Goal: Book appointment/travel/reservation

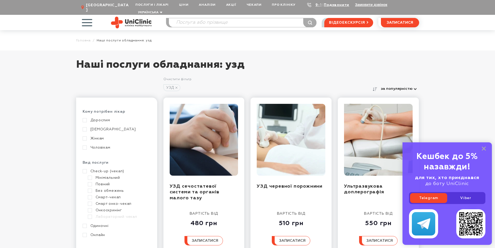
click at [487, 146] on div "Кешбек до 5% назавжди! для тих, хто приєднався до боту UniClinic Telegram Viber" at bounding box center [446, 193] width 89 height 102
click at [482, 148] on rect at bounding box center [484, 148] width 4 height 4
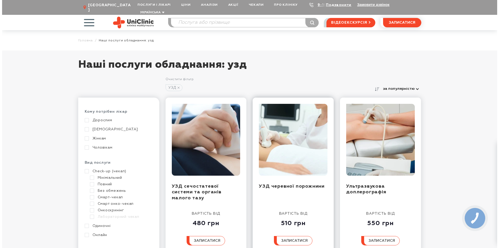
scroll to position [52, 0]
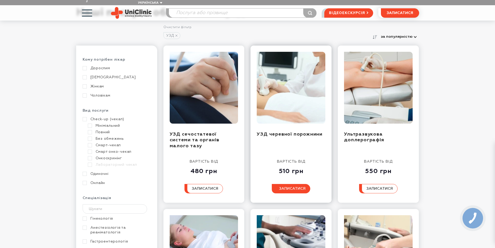
click at [288, 186] on span "записатися" at bounding box center [292, 188] width 26 height 4
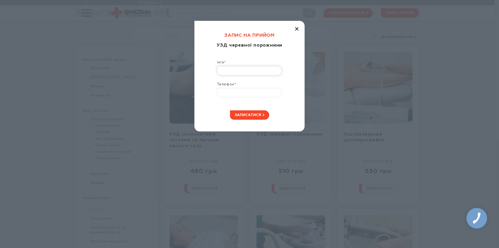
click at [264, 72] on input "Ім’я *" at bounding box center [249, 70] width 65 height 9
click at [254, 115] on span "записатися" at bounding box center [248, 115] width 26 height 4
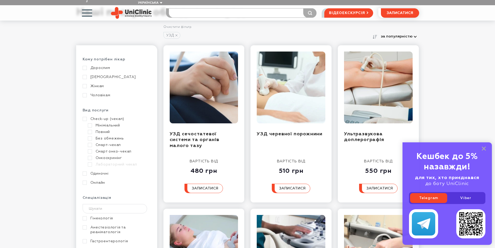
click at [198, 9] on input "search" at bounding box center [243, 13] width 148 height 9
type input "рентеногрфія гру"
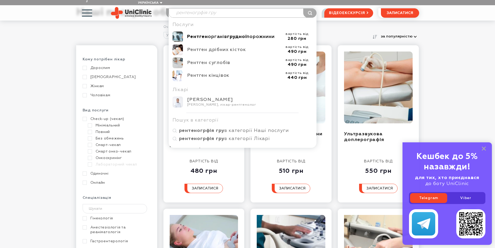
click at [213, 34] on div "Рентген органів грудної порожнини" at bounding box center [234, 37] width 95 height 6
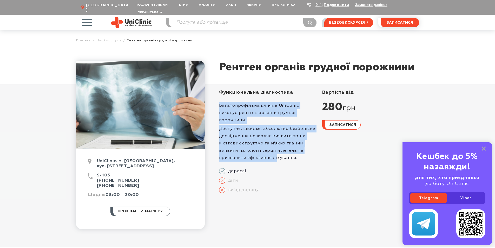
drag, startPoint x: 219, startPoint y: 99, endPoint x: 275, endPoint y: 144, distance: 71.9
click at [275, 144] on div "Багатопрофільна клініка UniClinic виконує рентген органів грудної порожнини. До…" at bounding box center [267, 128] width 97 height 66
click at [263, 125] on p "Доступне, швидке, абсолютно безболісне дослідження дозволяє виявити зміни кістк…" at bounding box center [267, 143] width 97 height 36
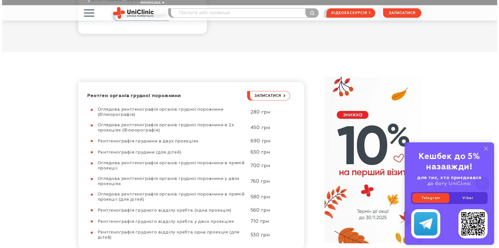
scroll to position [208, 0]
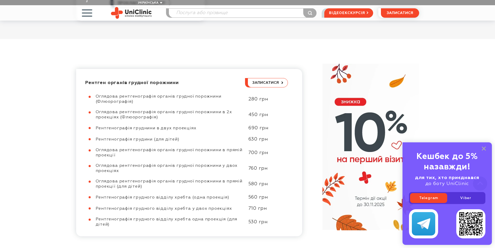
drag, startPoint x: 98, startPoint y: 91, endPoint x: 133, endPoint y: 96, distance: 35.7
click at [133, 96] on div "Оглядова рентгенографія органів грудної порожнини (Флюорографія)" at bounding box center [170, 99] width 148 height 10
drag, startPoint x: 128, startPoint y: 108, endPoint x: 154, endPoint y: 113, distance: 26.8
click at [154, 113] on span "Оглядова рентгенографія органів грудної порожнини в 2х проекціях (Флюорографія)" at bounding box center [164, 114] width 136 height 9
click at [162, 111] on div "Оглядова рентгенографія органів грудної порожнини в 2х проекціях (Флюорографія)" at bounding box center [170, 114] width 148 height 10
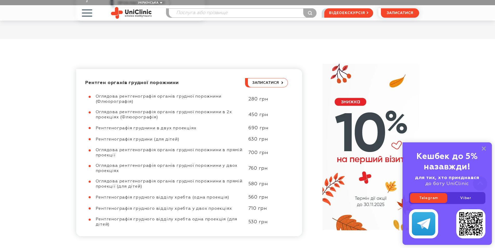
drag, startPoint x: 95, startPoint y: 144, endPoint x: 119, endPoint y: 148, distance: 25.0
click at [119, 148] on div "Оглядова рентгенографія органів грудної порожнини в прямій проекції 700 грн" at bounding box center [186, 152] width 203 height 10
click at [121, 147] on div "Оглядова рентгенографія органів грудної порожнини в прямій проекції" at bounding box center [170, 152] width 148 height 10
click at [273, 81] on span "записатися" at bounding box center [265, 83] width 26 height 4
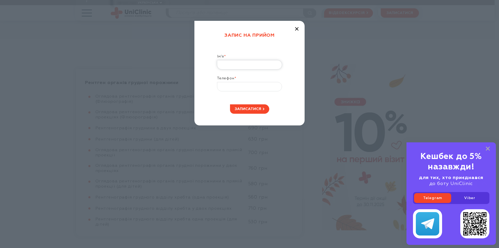
click at [247, 65] on input "Ім’я *" at bounding box center [249, 64] width 65 height 9
type input "Анаста"
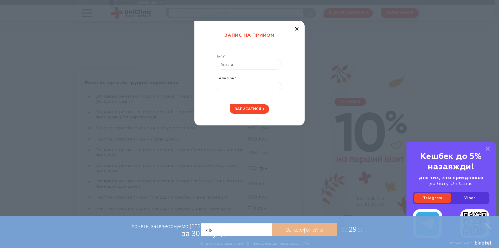
type input "сія"
click at [246, 65] on input "Анаста" at bounding box center [249, 64] width 65 height 9
type input "[PERSON_NAME]"
click at [242, 87] on input "Телефон *" at bounding box center [249, 86] width 65 height 9
type input "[PHONE_NUMBER]"
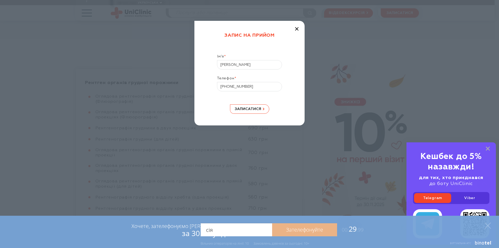
click at [255, 110] on span "записатися" at bounding box center [248, 109] width 26 height 4
drag, startPoint x: 219, startPoint y: 229, endPoint x: 204, endPoint y: 230, distance: 15.1
click at [204, 230] on input "сія" at bounding box center [236, 229] width 71 height 13
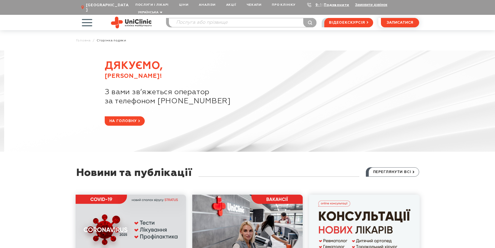
drag, startPoint x: 120, startPoint y: 86, endPoint x: 245, endPoint y: 94, distance: 125.2
click at [245, 94] on div "З вами зв’яжеться оператор за телефоном +38 (066) 493-14-81" at bounding box center [262, 102] width 314 height 29
click at [201, 97] on span "за телефоном +38 (066) 493-14-81" at bounding box center [262, 101] width 314 height 9
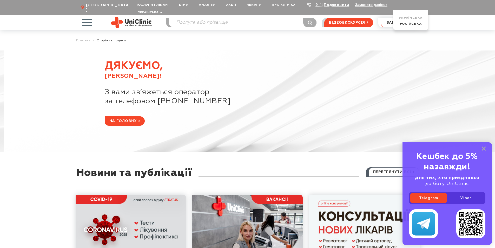
click at [384, 18] on button "записатися" at bounding box center [400, 22] width 38 height 9
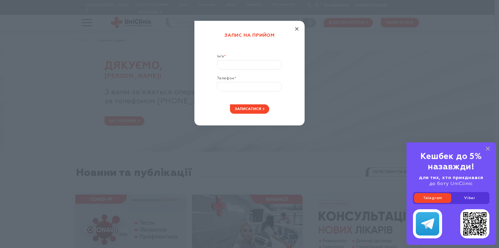
click at [297, 30] on line "button" at bounding box center [296, 28] width 3 height 3
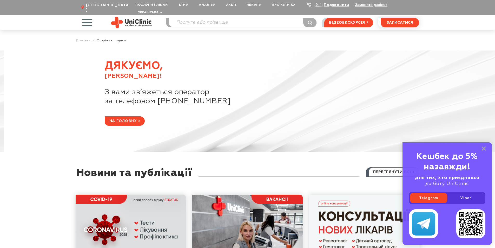
click at [88, 16] on span "button" at bounding box center [87, 23] width 22 height 22
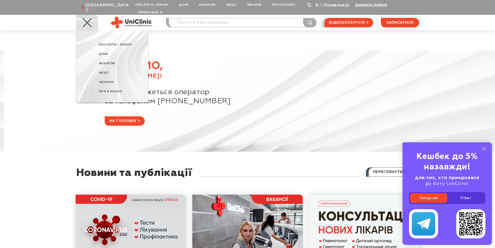
click at [250, 50] on div "Дякуємо, Анастастасія! З вами зв’яжеться оператор за телефоном +38 (066) 493-14…" at bounding box center [247, 100] width 495 height 101
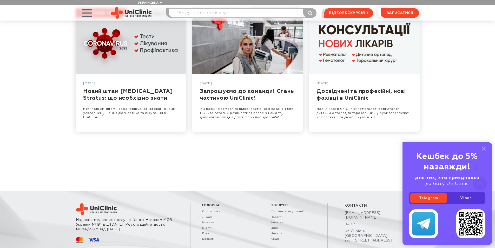
scroll to position [210, 0]
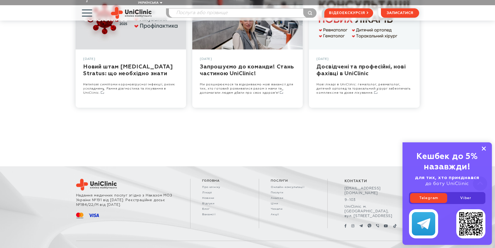
click at [485, 147] on rect at bounding box center [484, 148] width 4 height 4
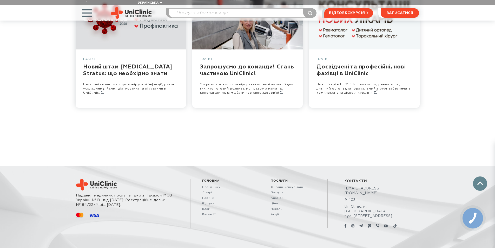
drag, startPoint x: 320, startPoint y: 239, endPoint x: 415, endPoint y: 242, distance: 94.9
click at [415, 242] on div "Правова інформація Зроблено з розумом у MOSAIC, 2025 | All right reserved" at bounding box center [247, 251] width 343 height 23
click at [365, 204] on div "UniClinic. м. Запоріжжя, вул. Покровська, 8" at bounding box center [372, 211] width 57 height 14
click at [361, 223] on link at bounding box center [361, 225] width 4 height 5
